Goal: Find specific page/section: Find specific page/section

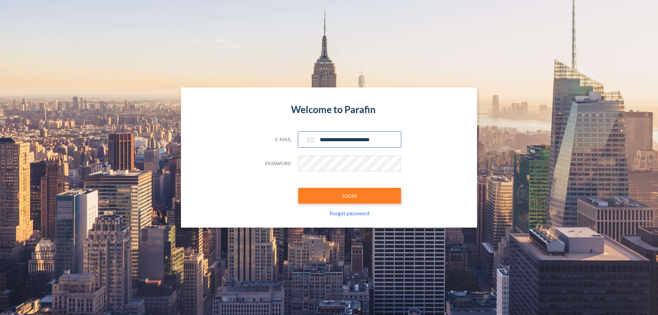
type input "**********"
click at [349, 196] on button "LOGIN" at bounding box center [349, 196] width 103 height 16
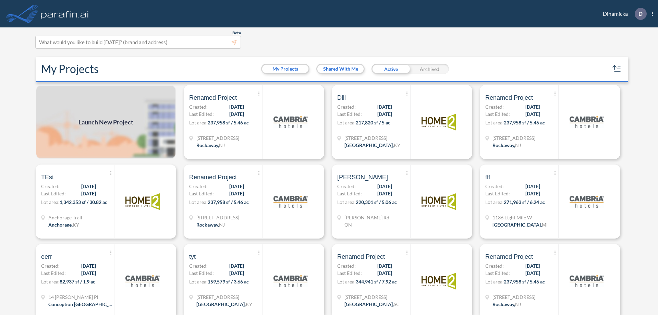
scroll to position [2, 0]
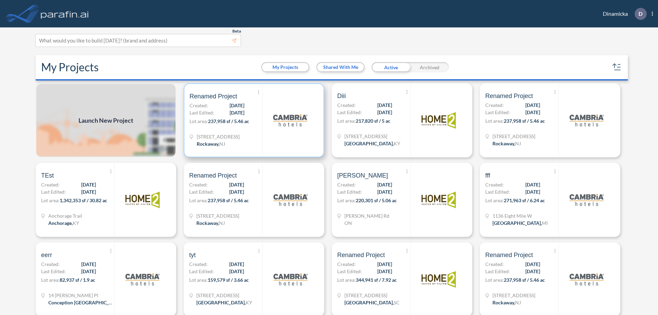
click at [252, 120] on p "Lot area: 237,958 sf / 5.46 ac" at bounding box center [225, 122] width 73 height 10
